Goal: Register for event/course

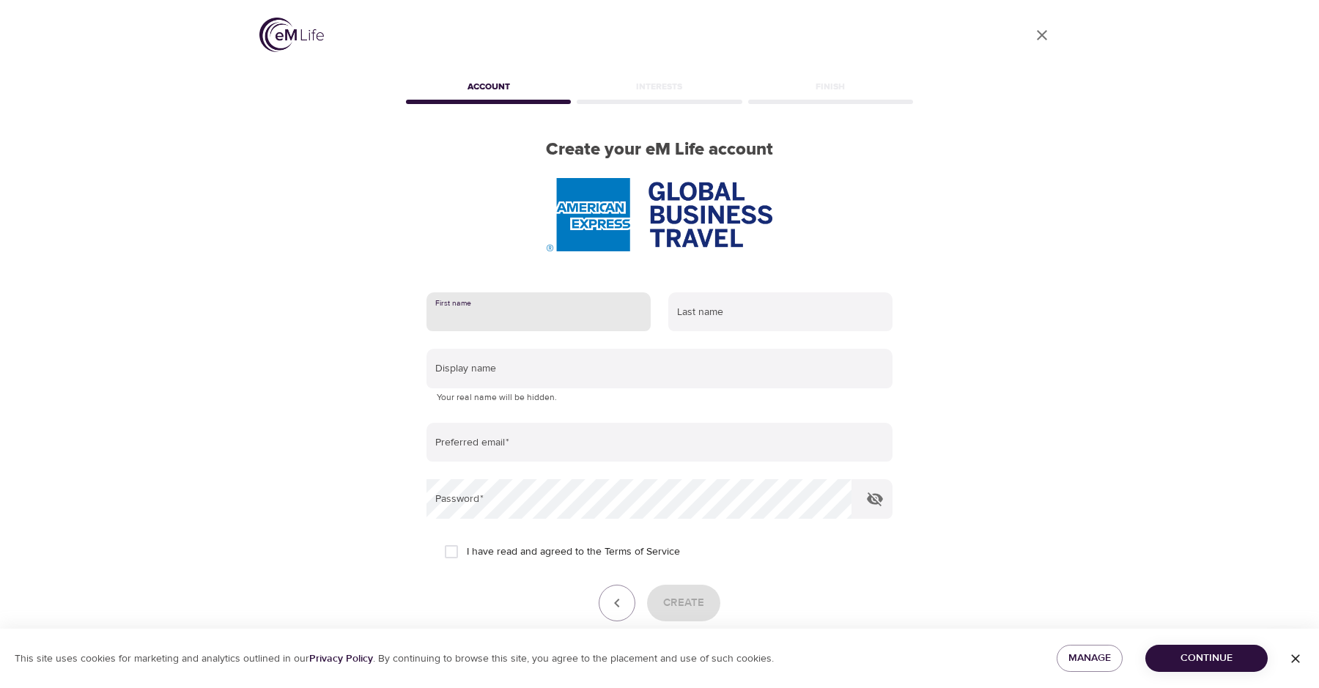
click at [490, 319] on input "text" at bounding box center [539, 312] width 224 height 40
type input "[PERSON_NAME]"
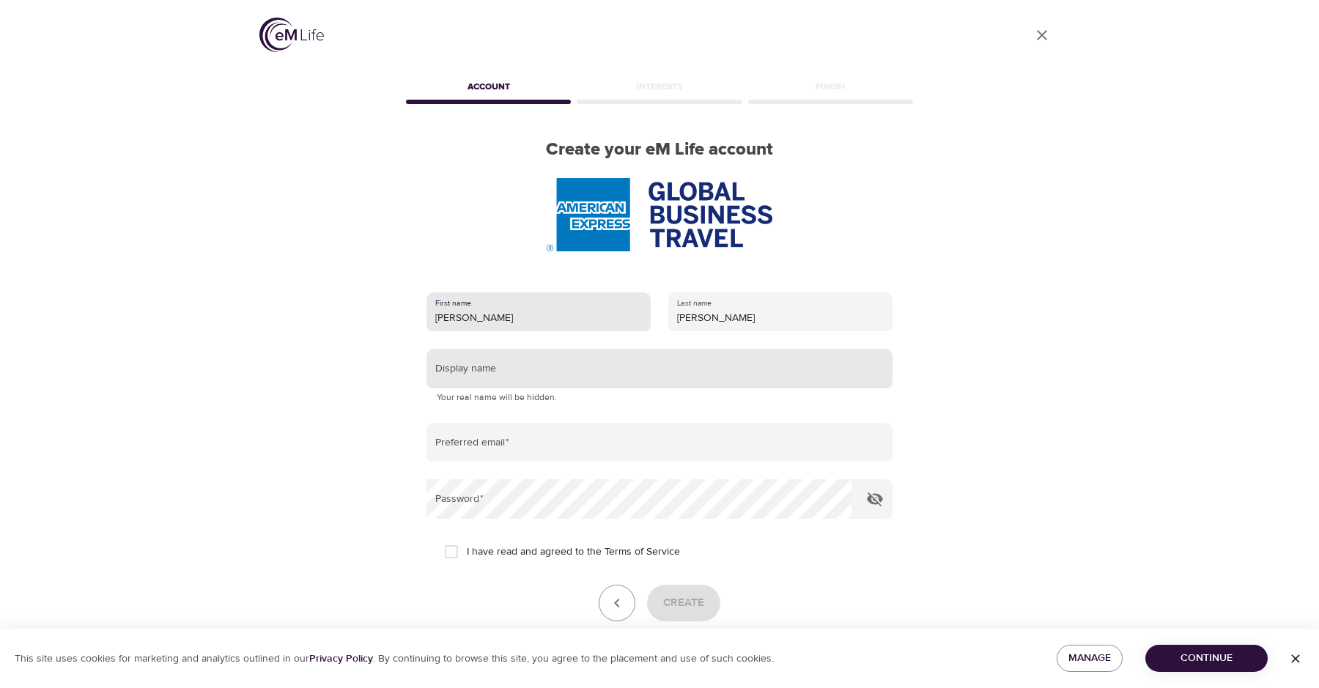
click at [489, 374] on input "text" at bounding box center [660, 369] width 466 height 40
type input "[PERSON_NAME]"
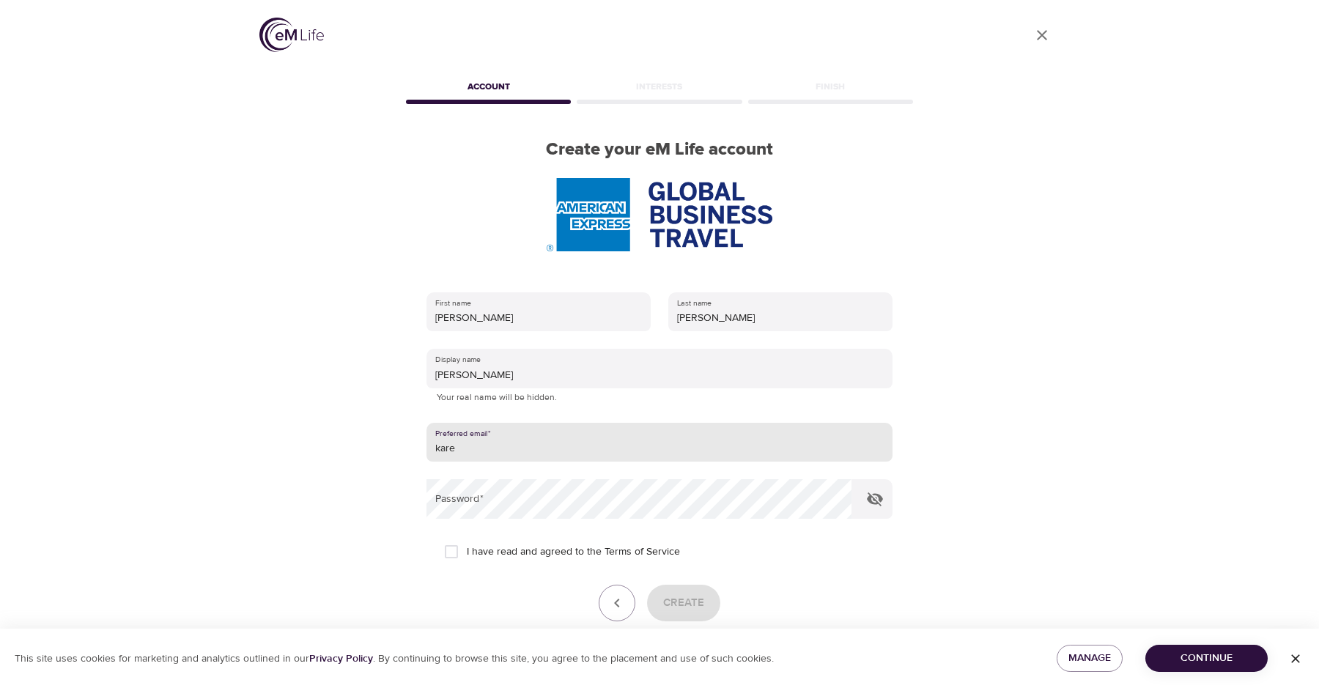
type input "[PERSON_NAME][EMAIL_ADDRESS][PERSON_NAME][DOMAIN_NAME]"
click at [453, 548] on input "I have read and agreed to the Terms of Service" at bounding box center [451, 551] width 31 height 31
checkbox input "true"
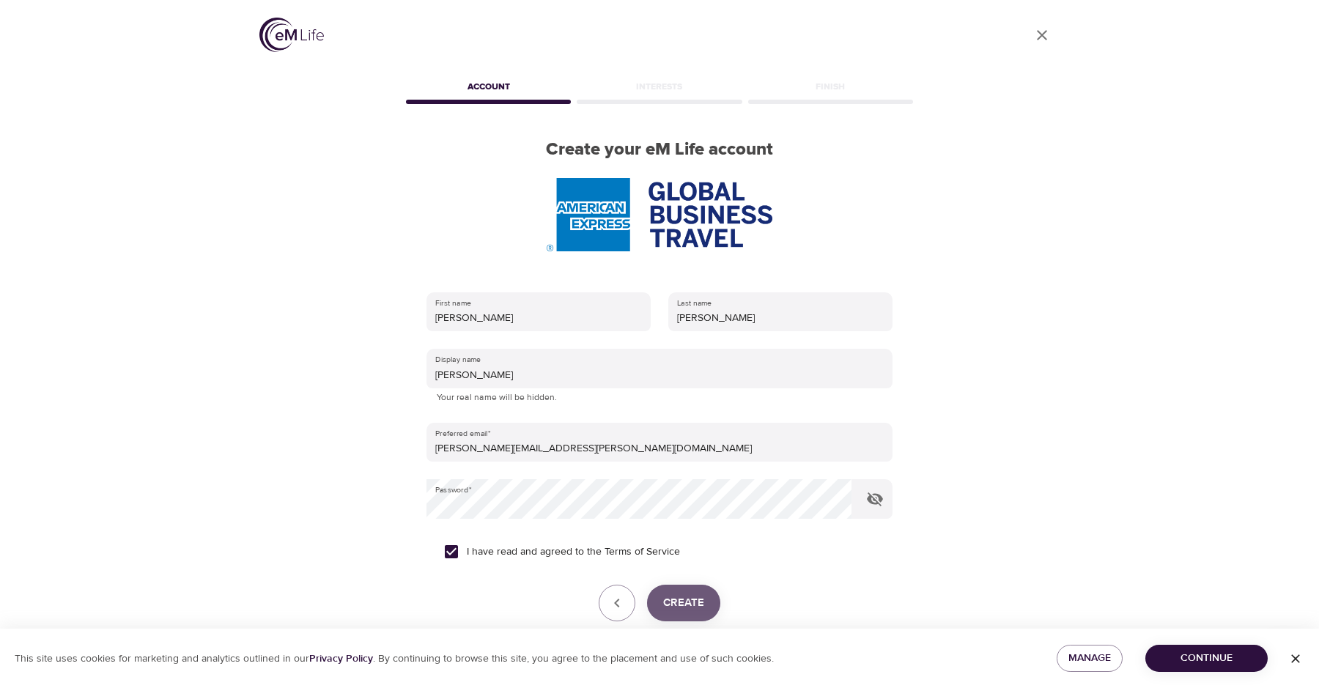
click at [683, 605] on span "Create" at bounding box center [683, 603] width 41 height 19
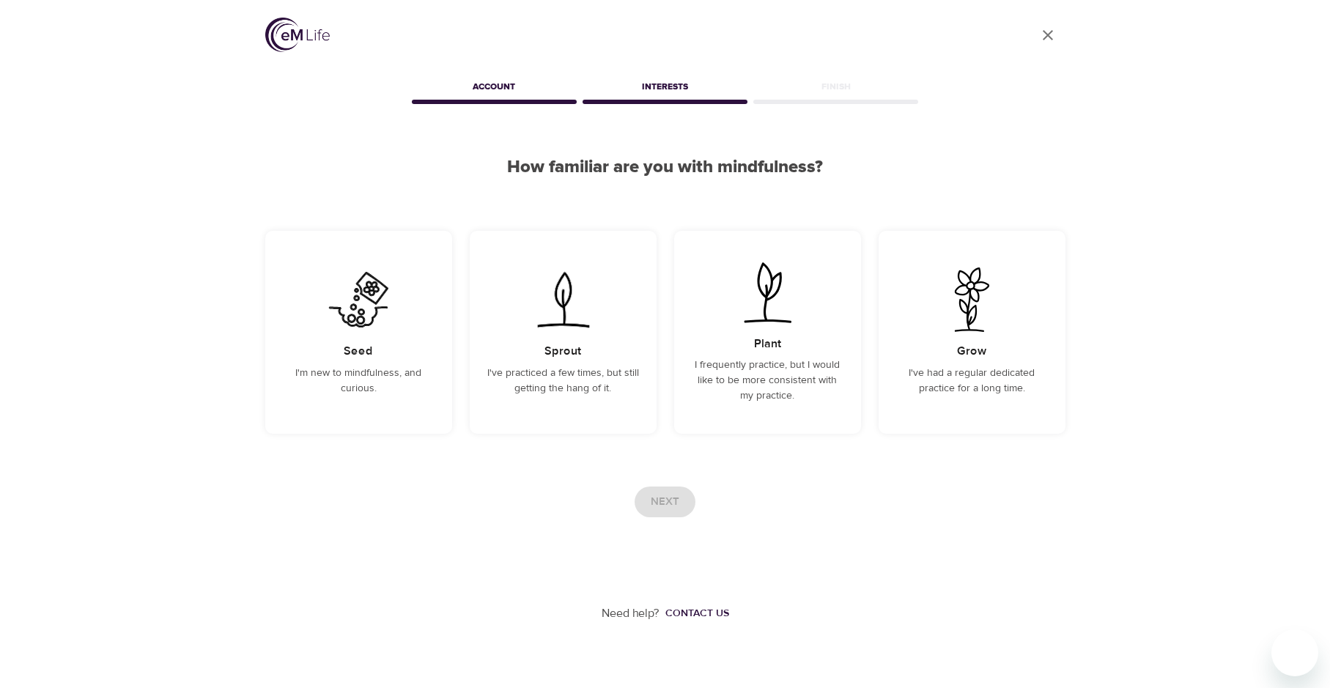
click at [665, 500] on div "Next" at bounding box center [665, 502] width 800 height 31
click at [351, 343] on div "Seed I'm new to mindfulness, and curious." at bounding box center [358, 332] width 187 height 203
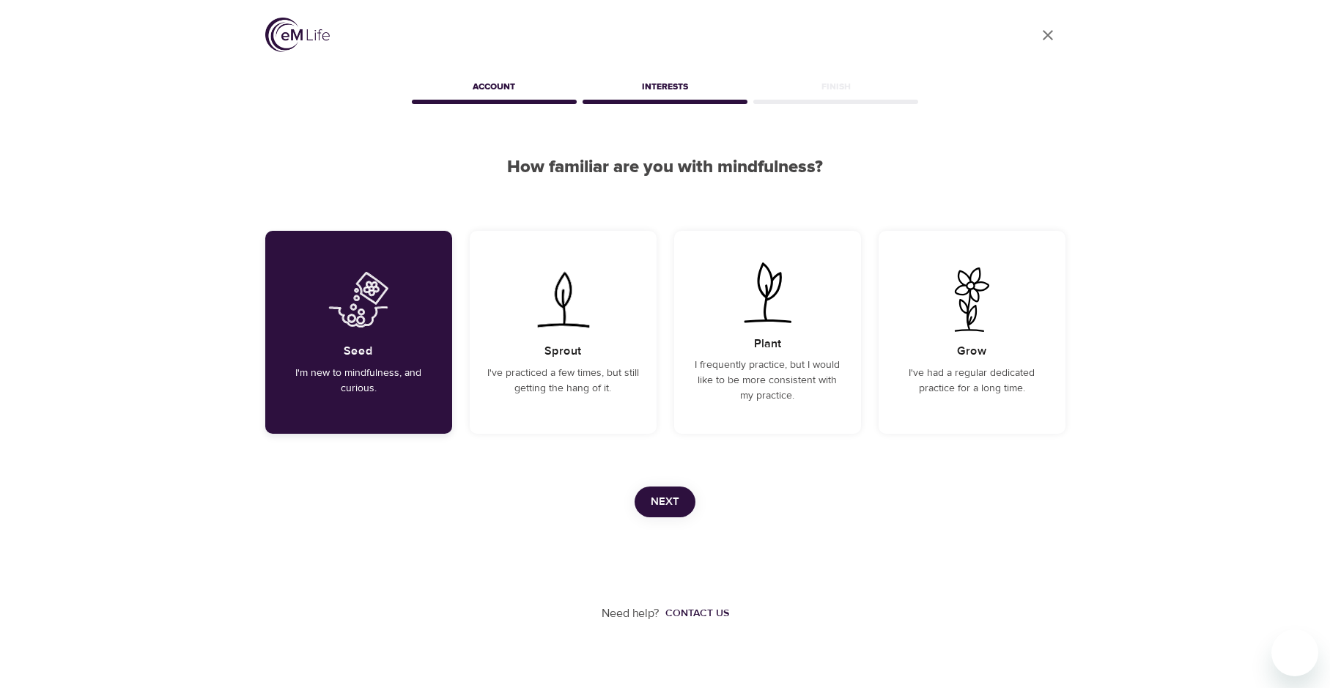
click at [351, 343] on div "Seed I'm new to mindfulness, and curious." at bounding box center [358, 332] width 187 height 203
click at [675, 505] on span "Next" at bounding box center [665, 501] width 29 height 19
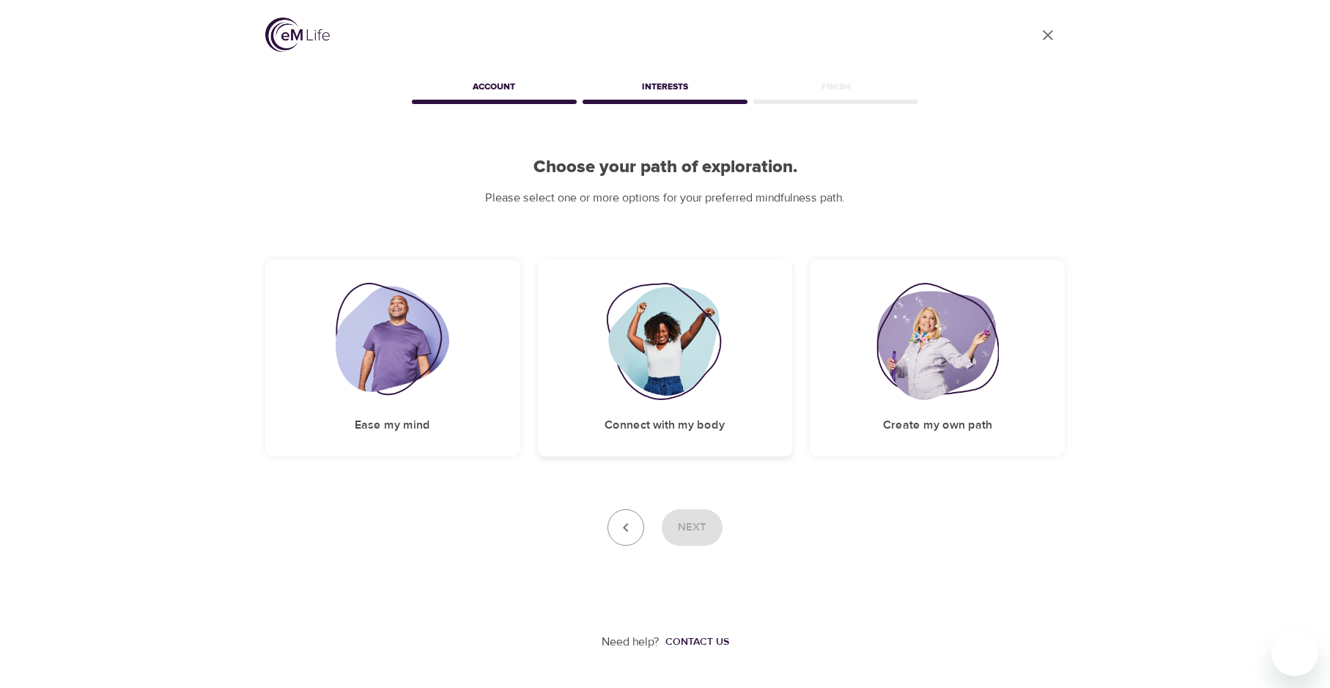
click at [655, 343] on img at bounding box center [665, 341] width 119 height 117
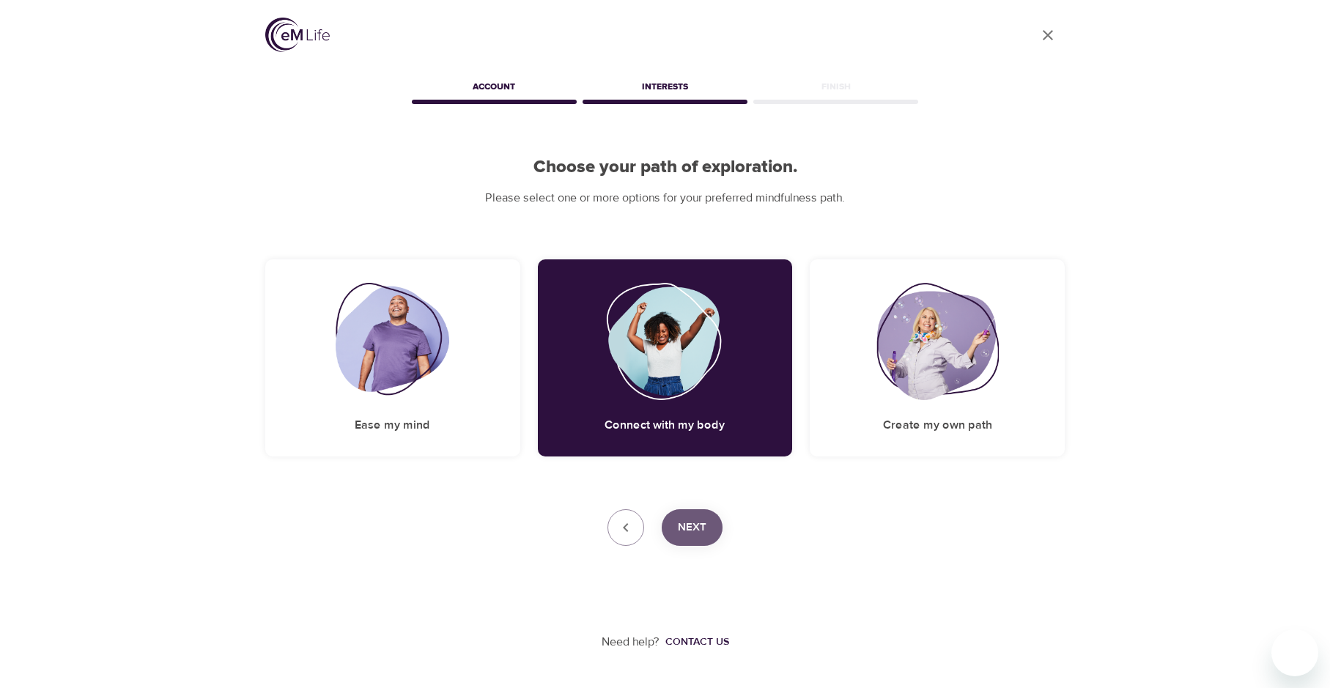
click at [696, 527] on span "Next" at bounding box center [692, 527] width 29 height 19
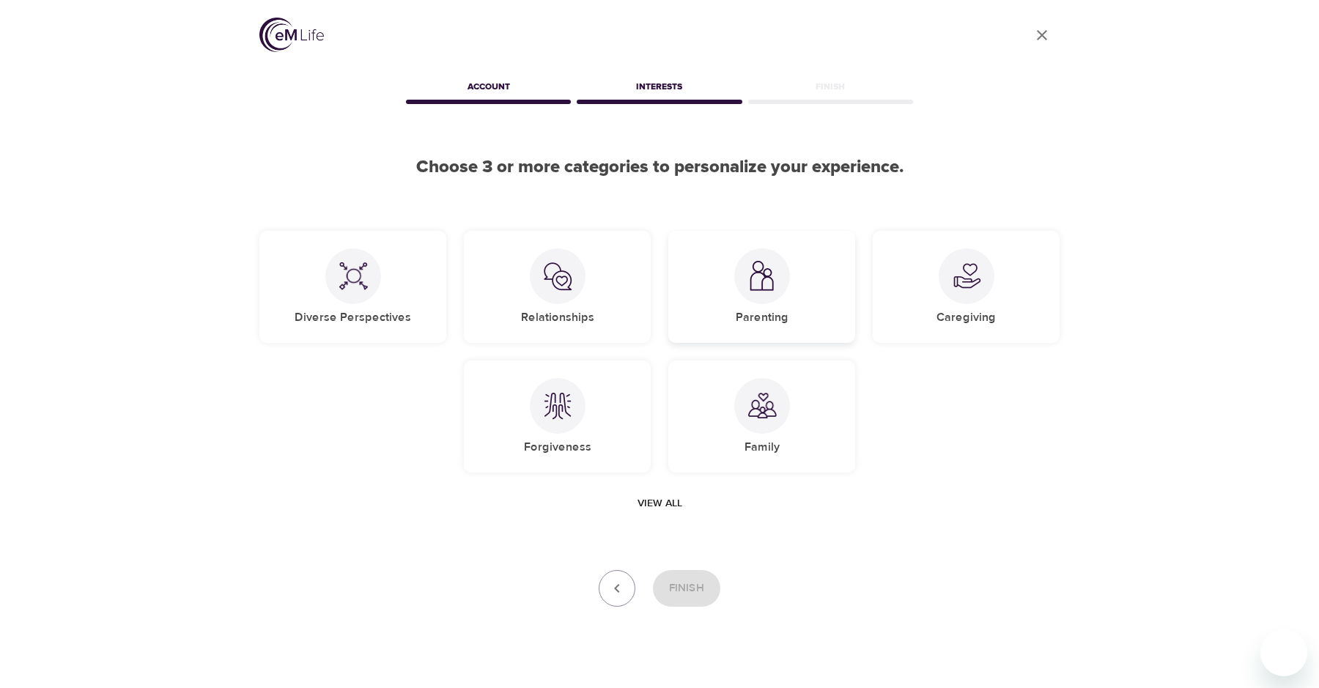
click at [761, 289] on img at bounding box center [761, 276] width 29 height 30
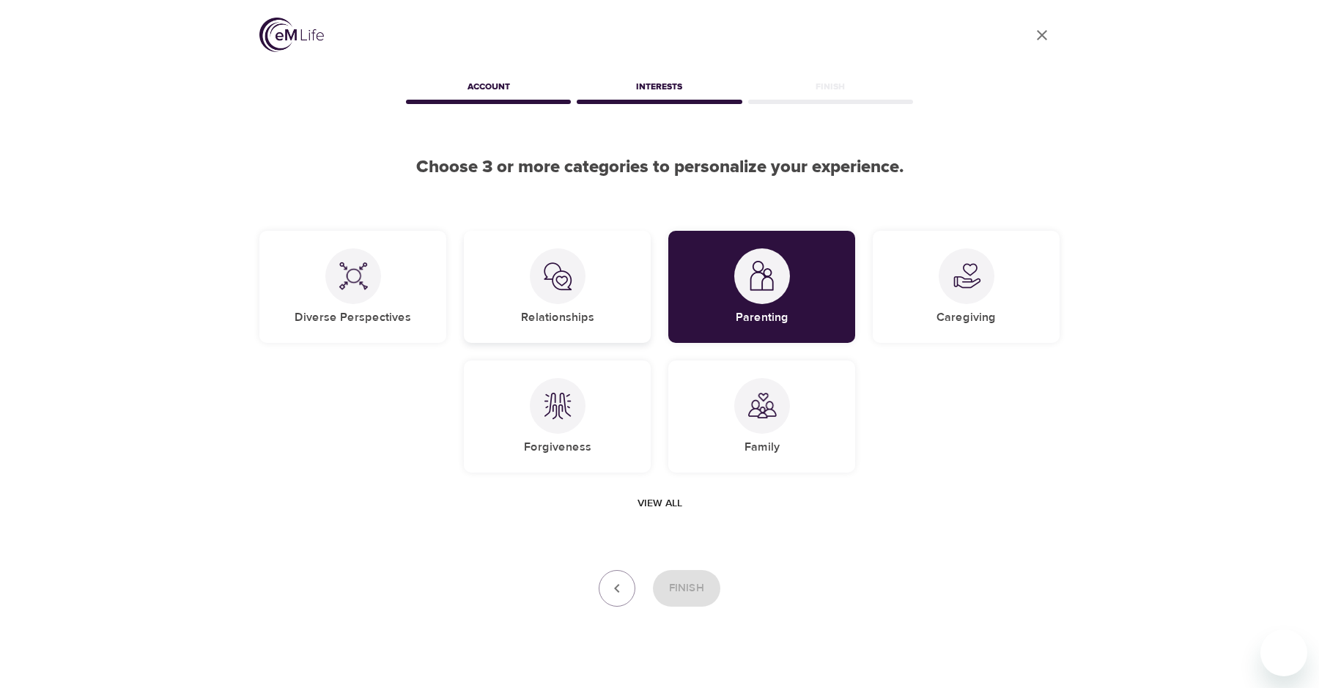
click at [553, 273] on img at bounding box center [557, 276] width 29 height 29
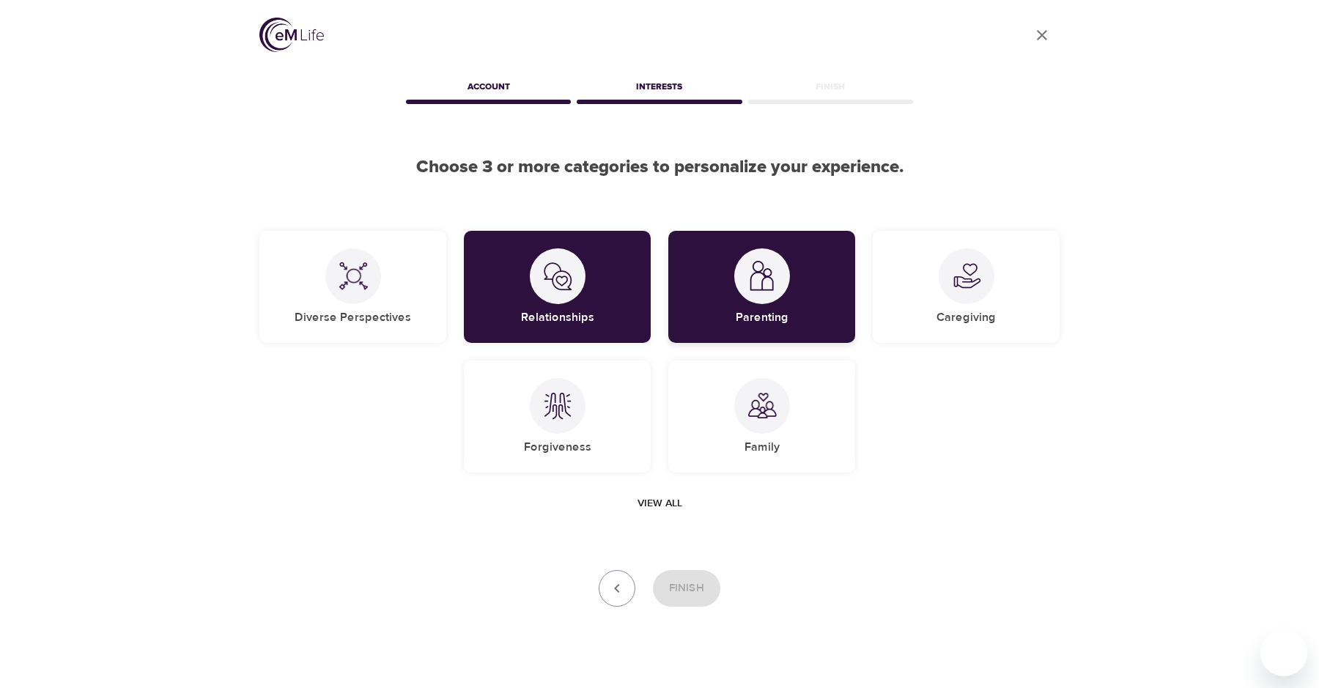
click at [709, 267] on div "Parenting" at bounding box center [761, 287] width 187 height 112
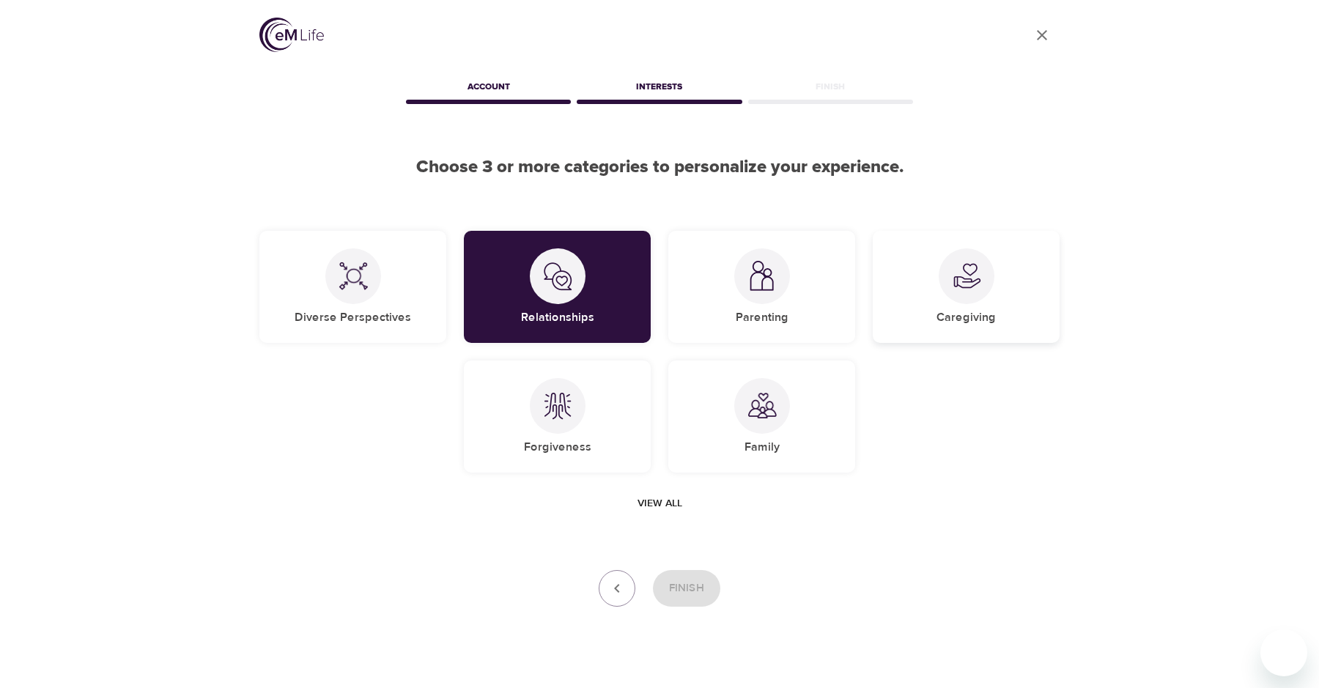
click at [964, 270] on img at bounding box center [966, 276] width 29 height 29
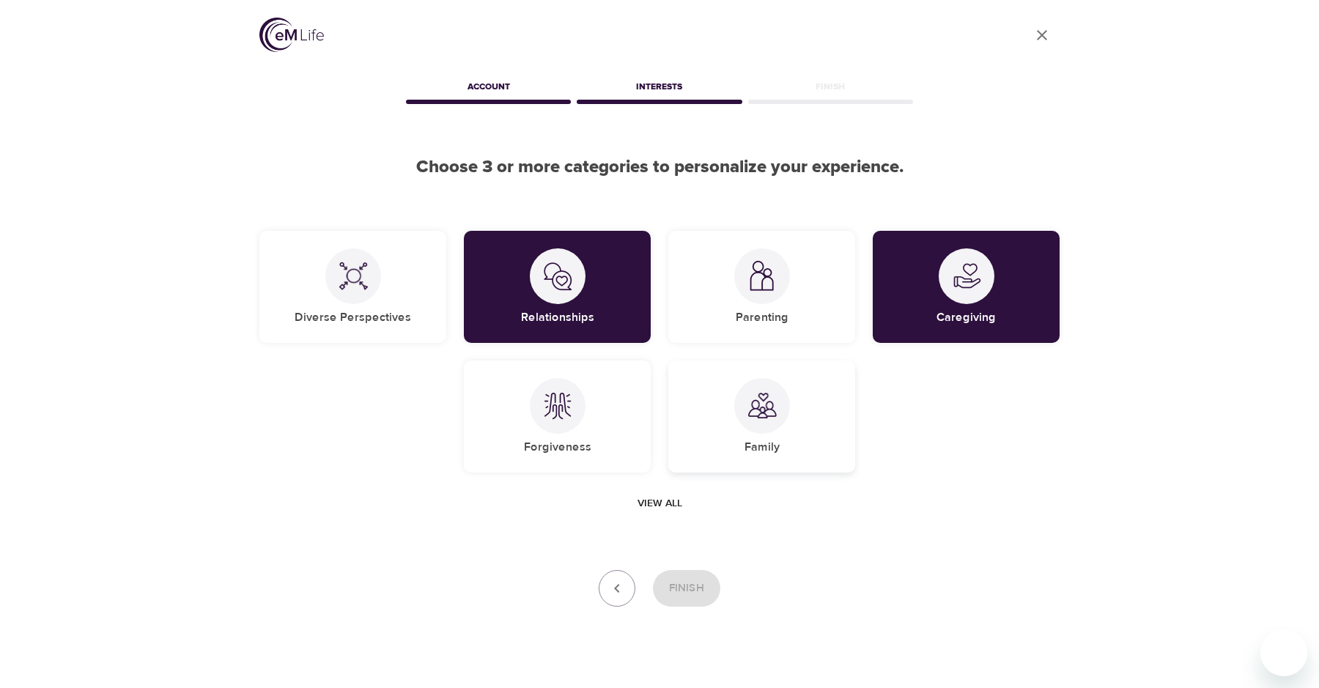
click at [754, 406] on img at bounding box center [761, 405] width 29 height 29
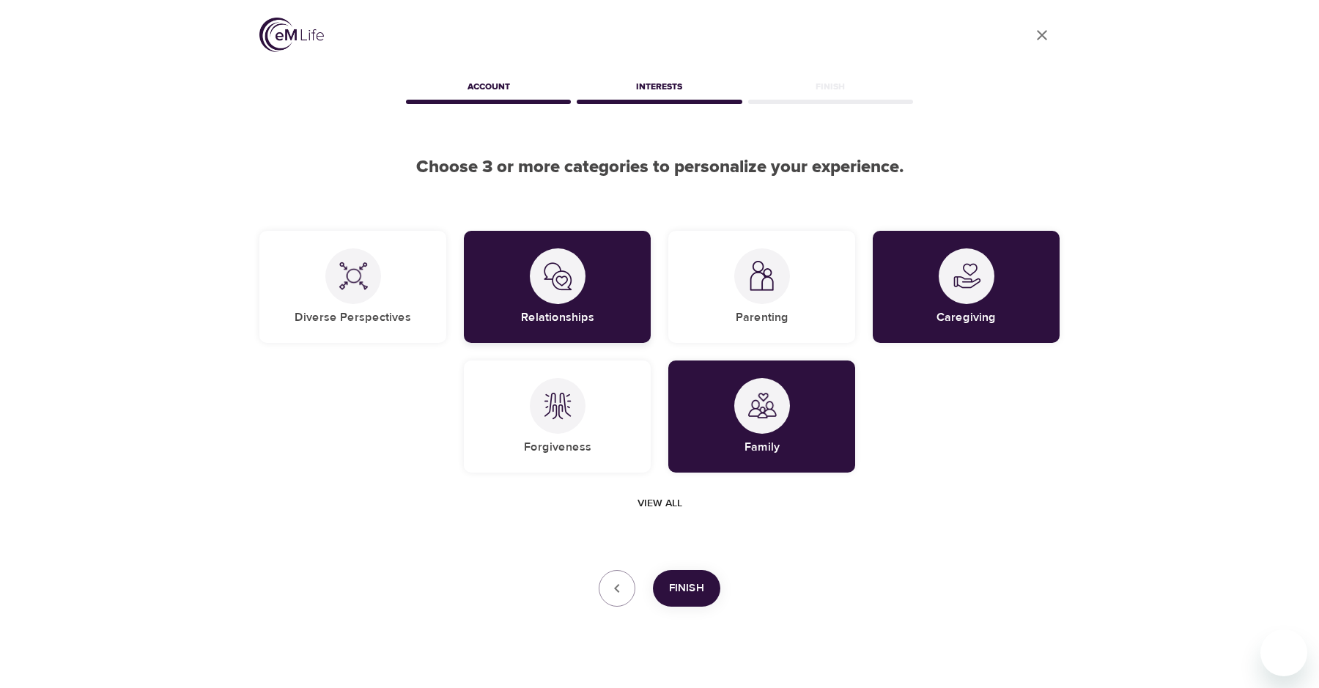
click at [579, 303] on div "Relationships" at bounding box center [557, 287] width 187 height 112
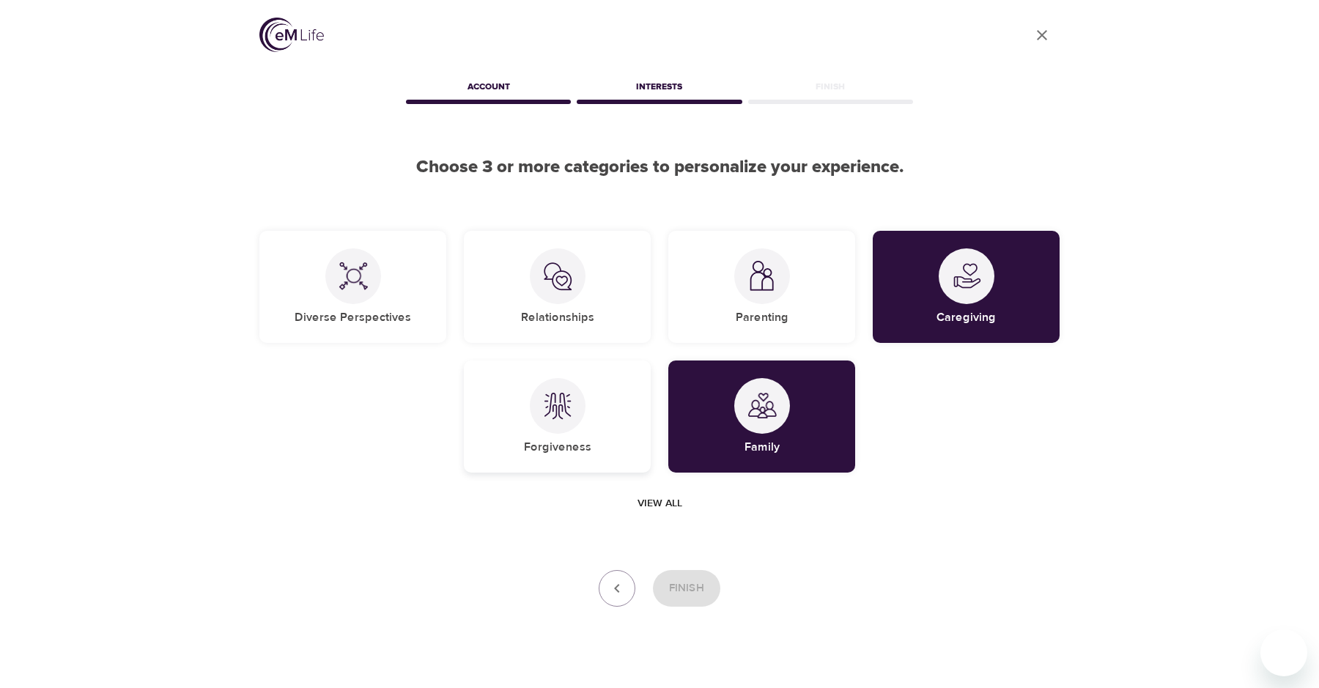
click at [550, 415] on img at bounding box center [557, 405] width 29 height 29
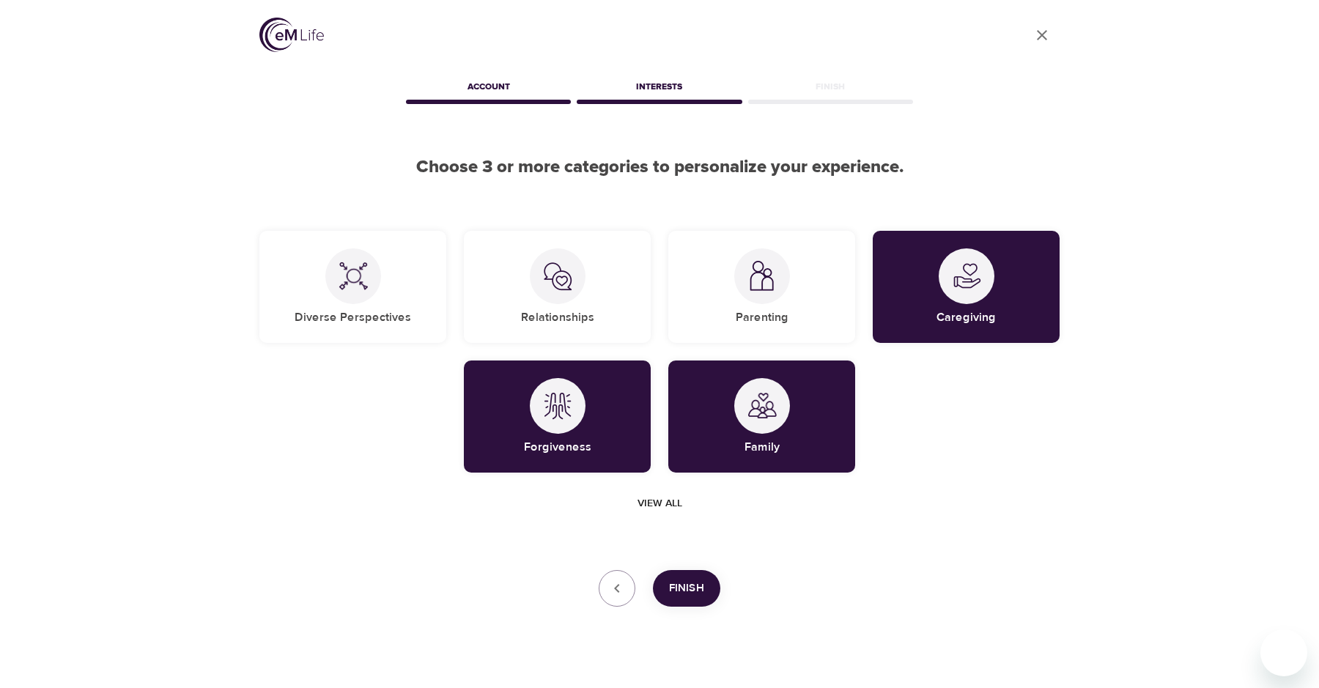
click at [687, 584] on span "Finish" at bounding box center [686, 588] width 35 height 19
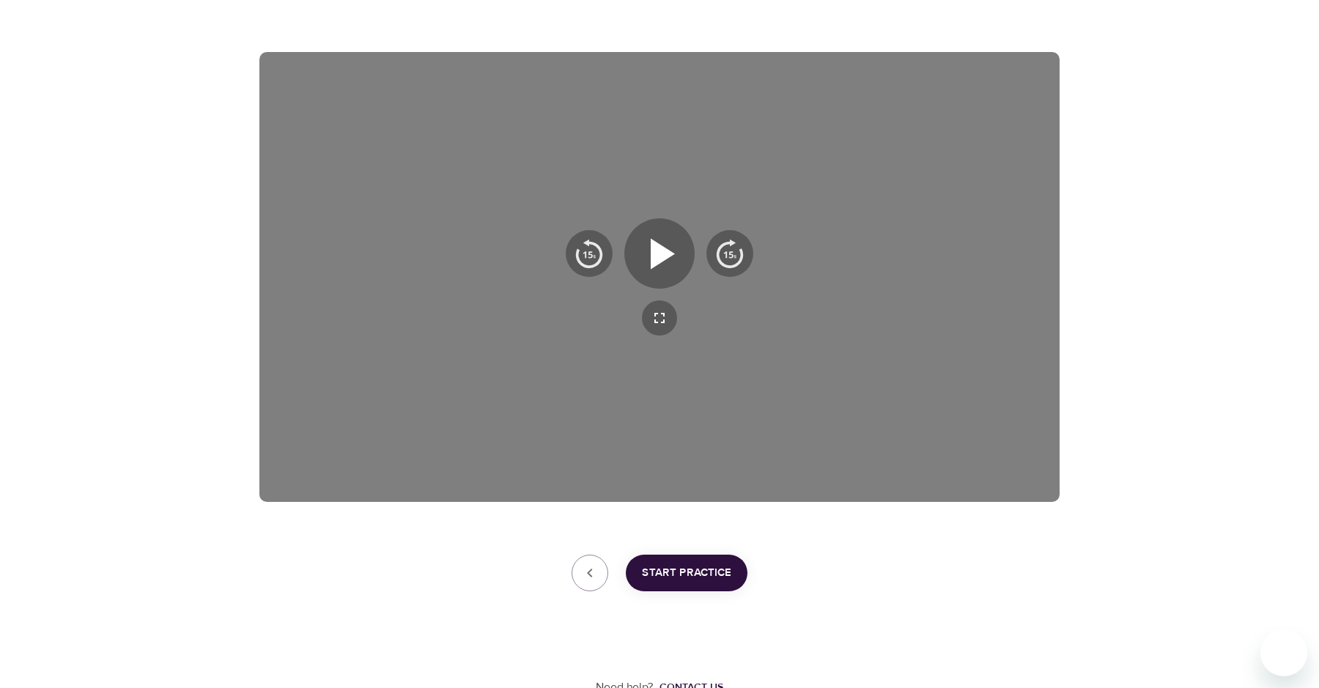
scroll to position [215, 0]
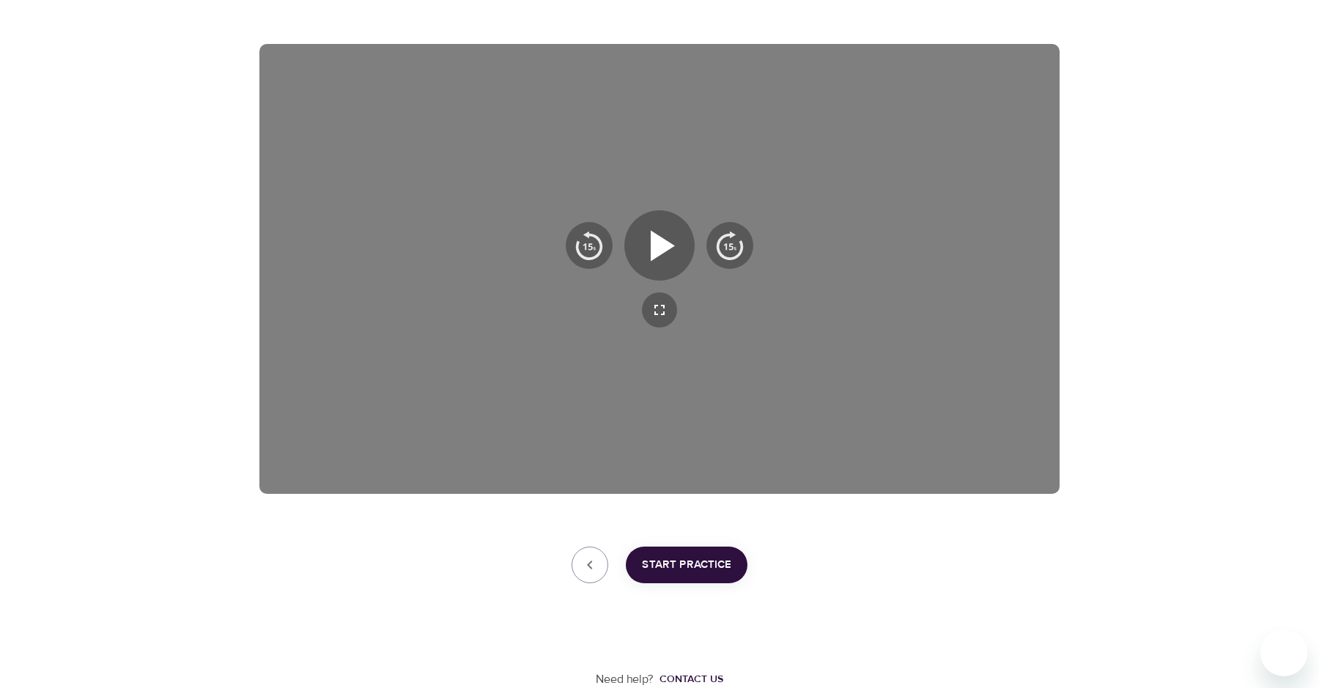
click at [694, 562] on span "Start Practice" at bounding box center [686, 564] width 89 height 19
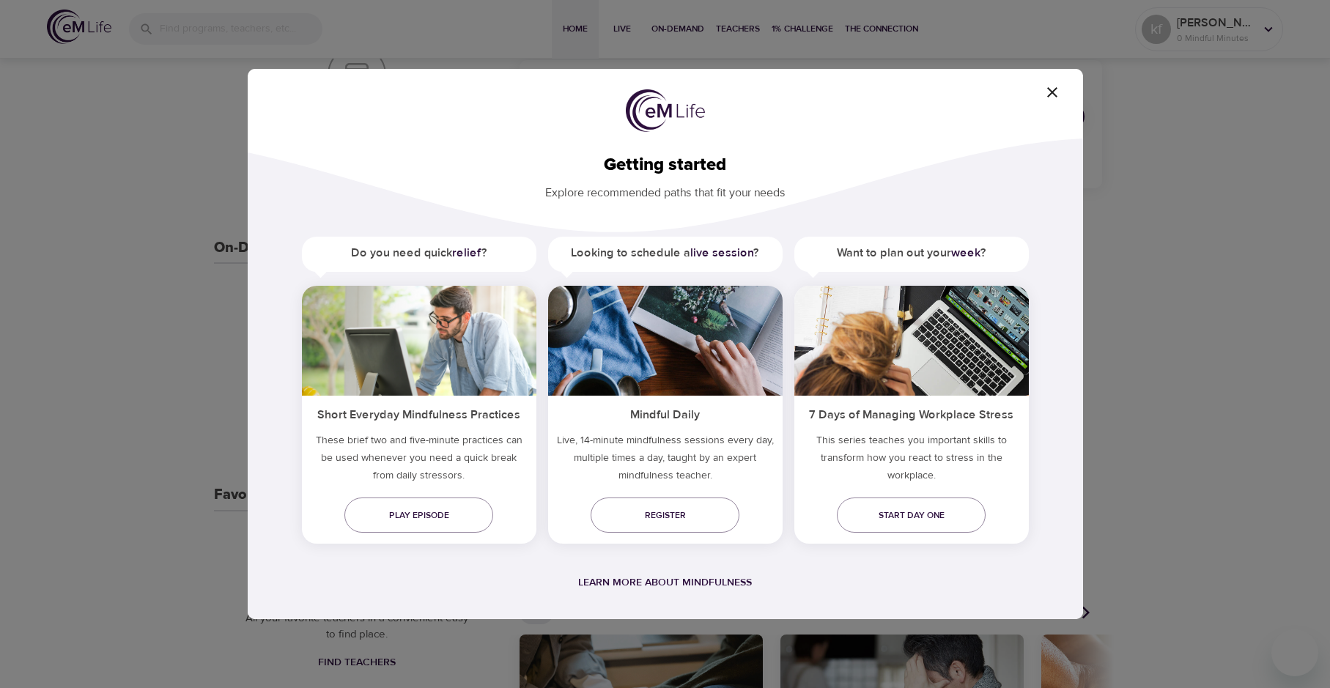
click at [1156, 254] on div "Getting started Explore recommended paths that fit your needs Do you need quick…" at bounding box center [665, 344] width 1330 height 688
click at [1057, 94] on icon "button" at bounding box center [1053, 93] width 18 height 18
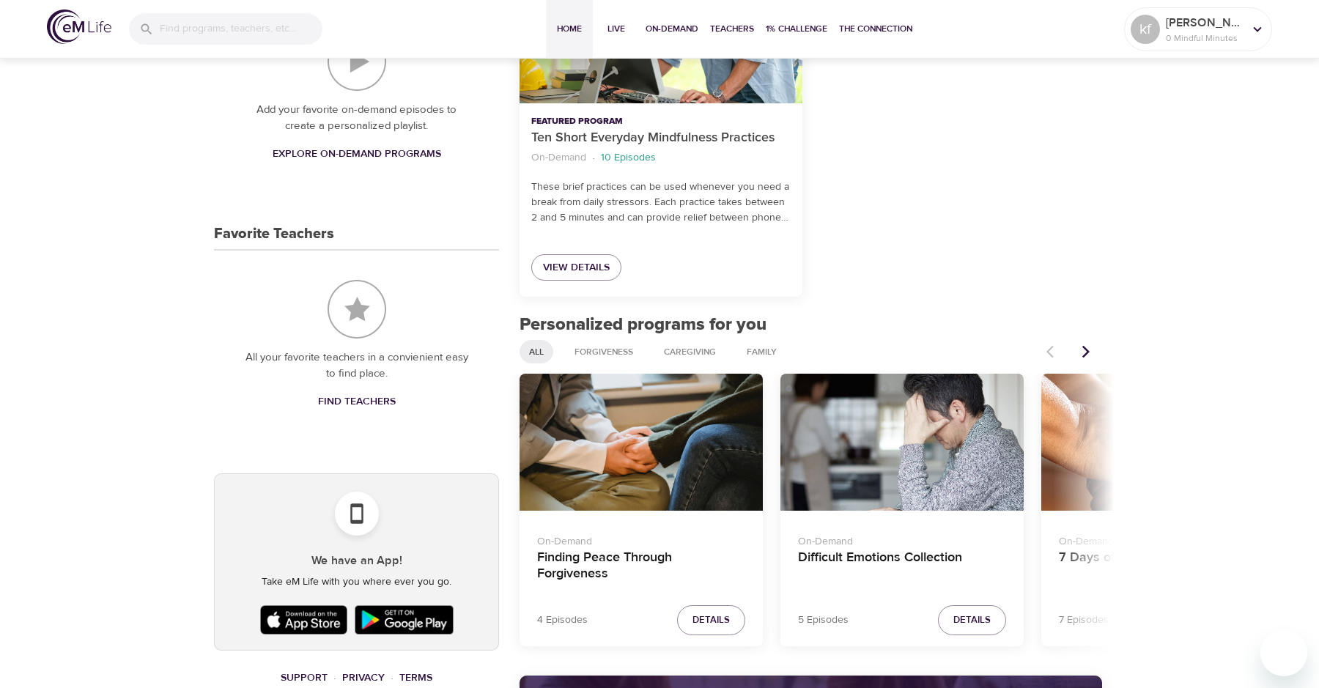
scroll to position [509, 0]
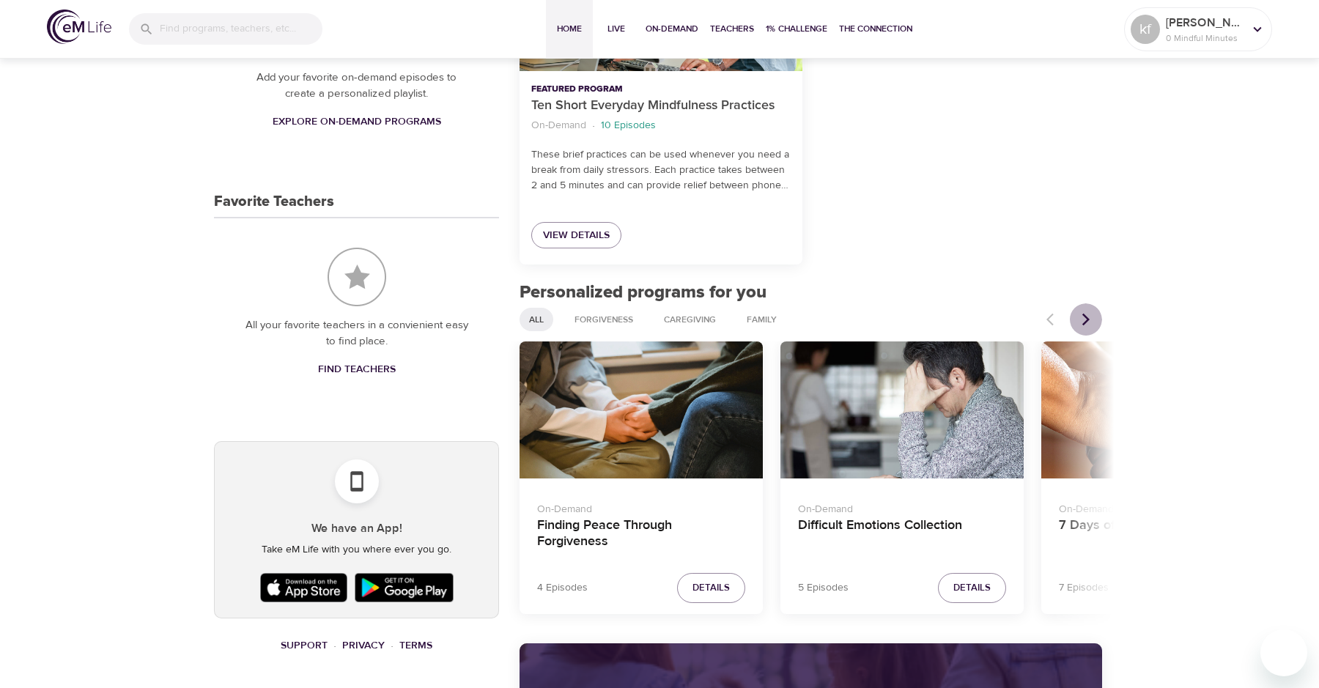
click at [1088, 313] on icon "Next items" at bounding box center [1086, 319] width 15 height 15
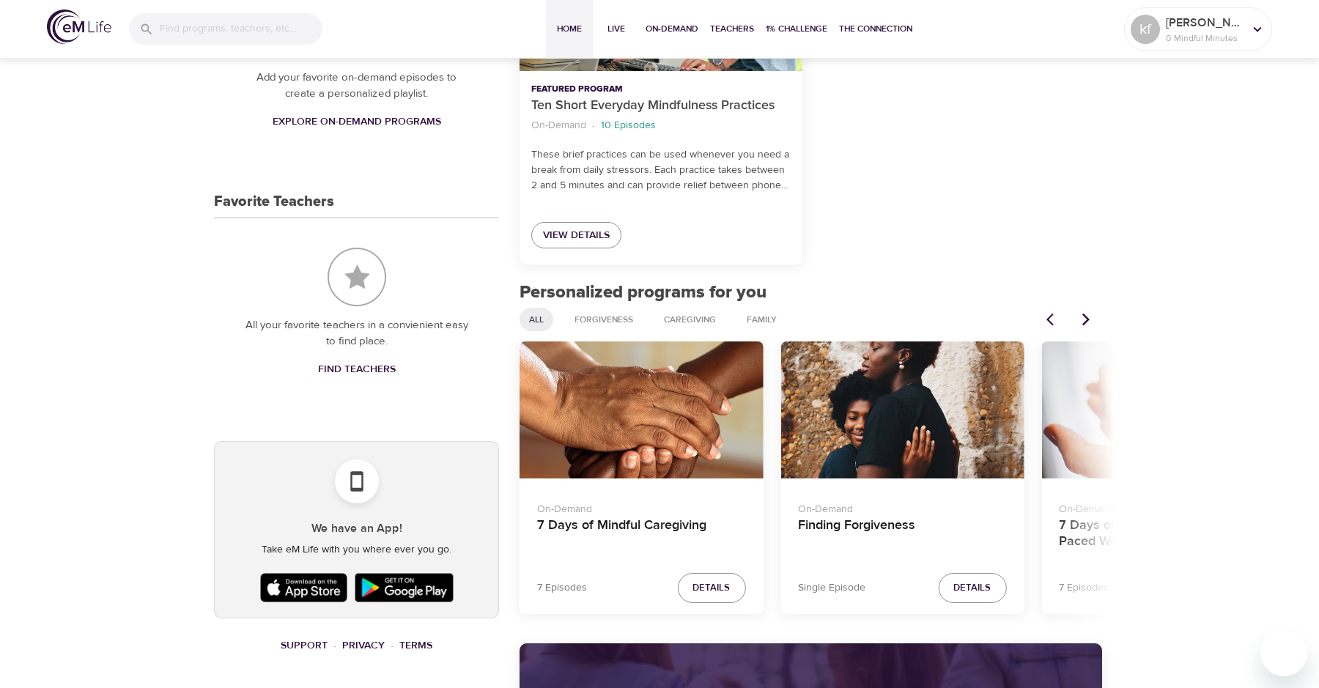
click at [1088, 313] on icon "Next items" at bounding box center [1086, 319] width 15 height 15
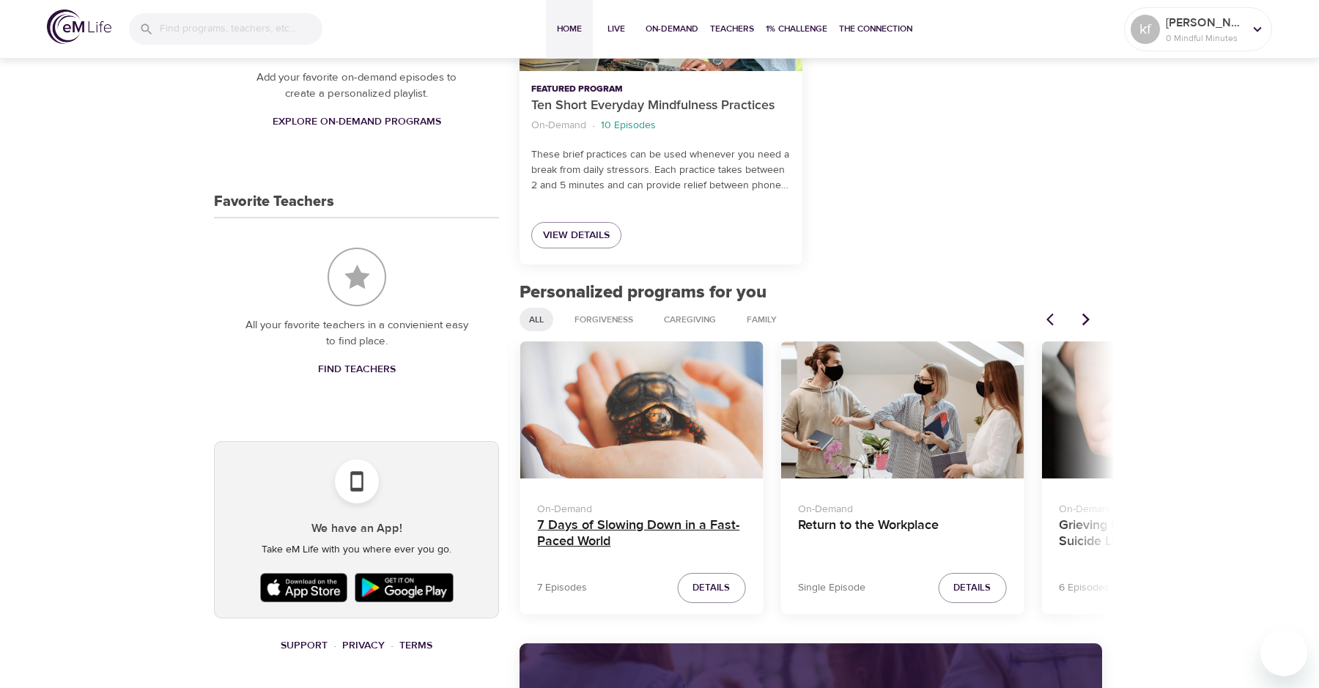
click at [680, 523] on h4 "7 Days of Slowing Down in a Fast-Paced World" at bounding box center [641, 534] width 208 height 35
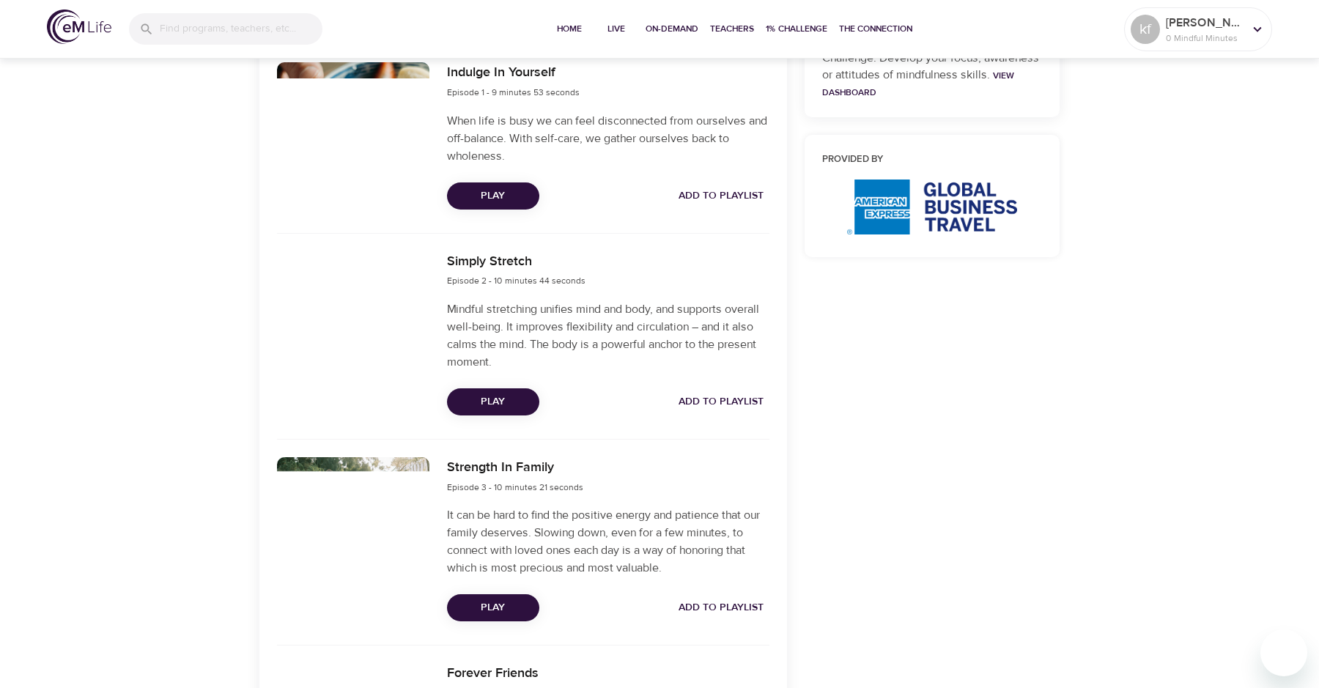
scroll to position [558, 0]
